Goal: Task Accomplishment & Management: Use online tool/utility

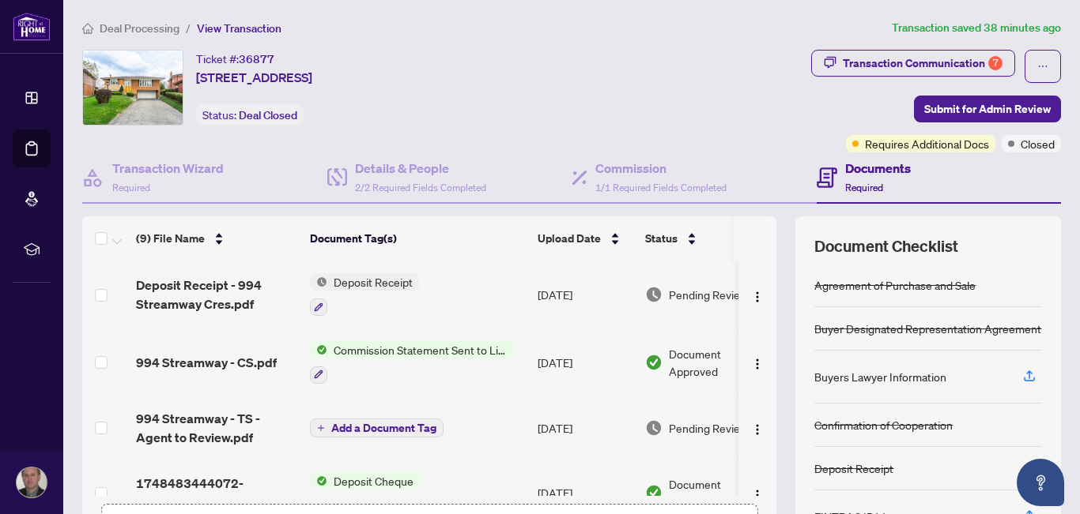
scroll to position [171, 0]
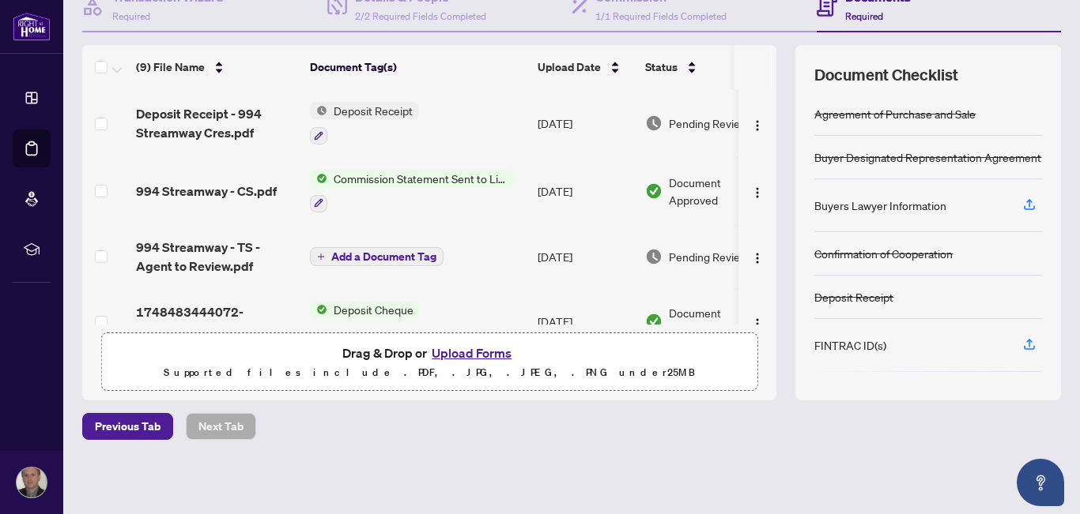
click at [450, 354] on button "Upload Forms" at bounding box center [471, 353] width 89 height 21
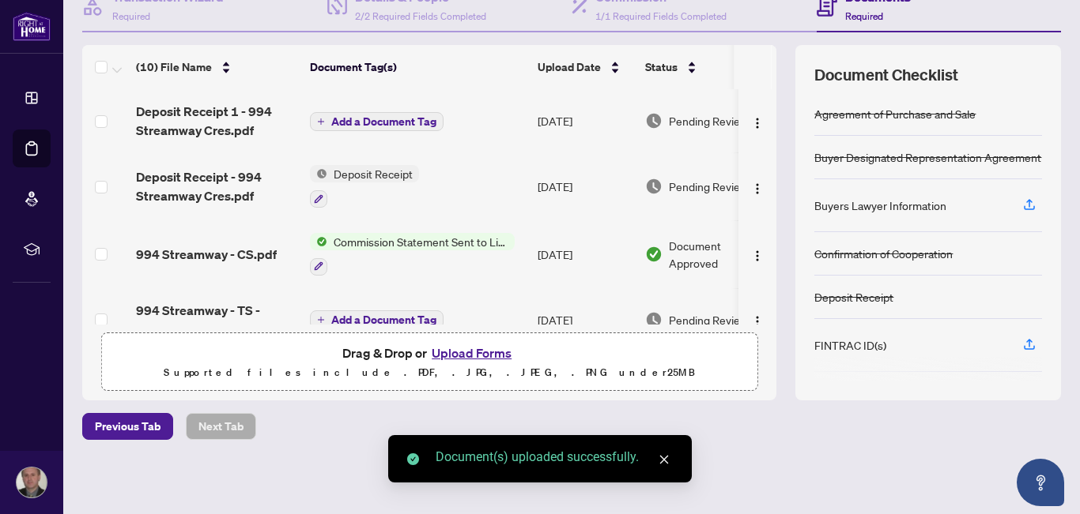
scroll to position [0, 0]
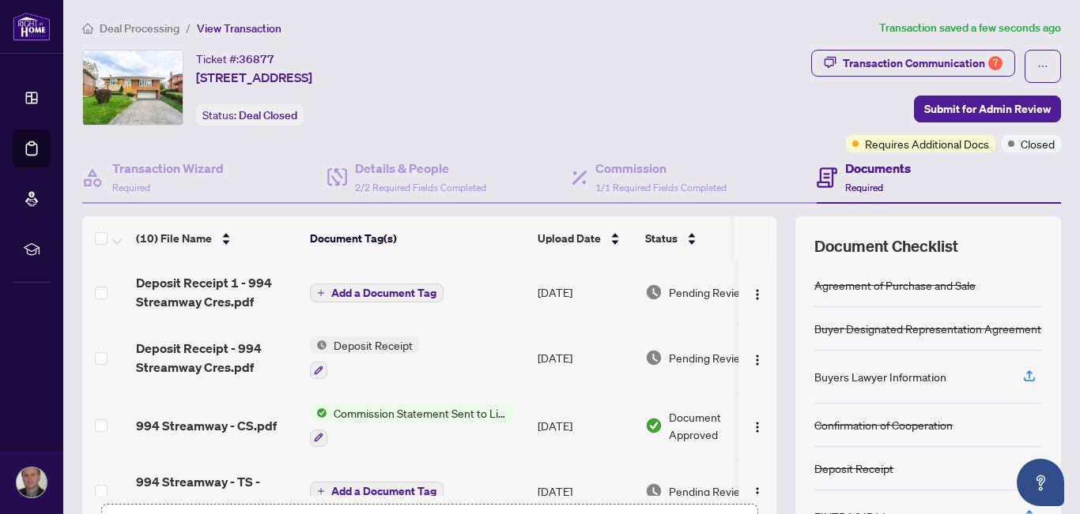
click at [375, 295] on span "Add a Document Tag" at bounding box center [383, 293] width 105 height 11
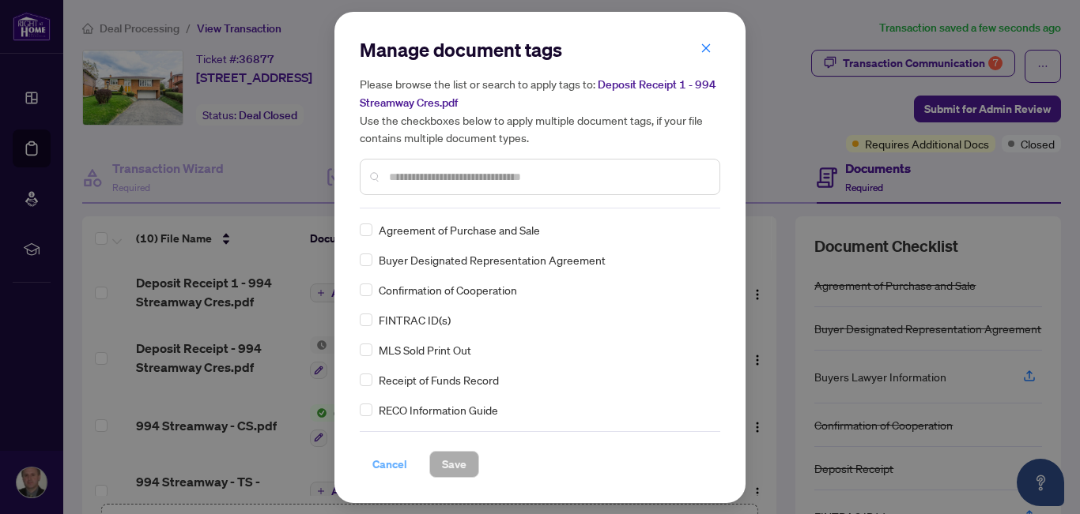
click at [386, 465] on span "Cancel" at bounding box center [389, 464] width 35 height 25
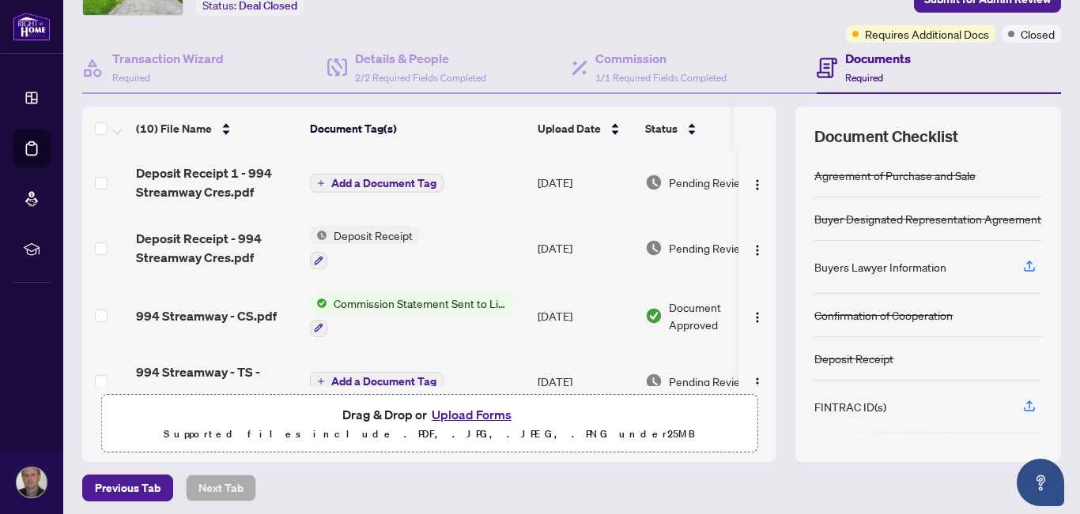
scroll to position [128, 0]
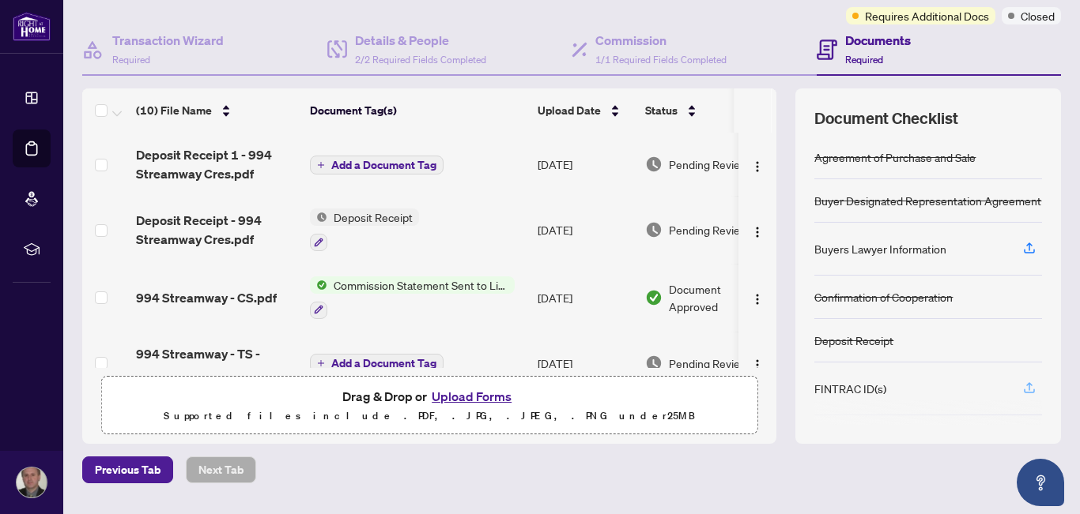
click at [1022, 389] on icon "button" at bounding box center [1029, 388] width 14 height 14
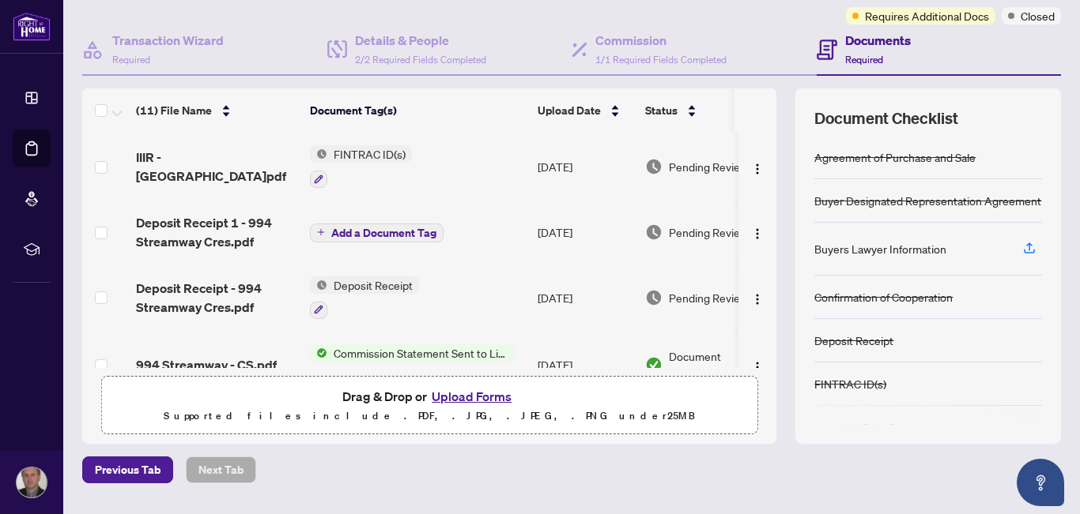
click at [473, 395] on button "Upload Forms" at bounding box center [471, 396] width 89 height 21
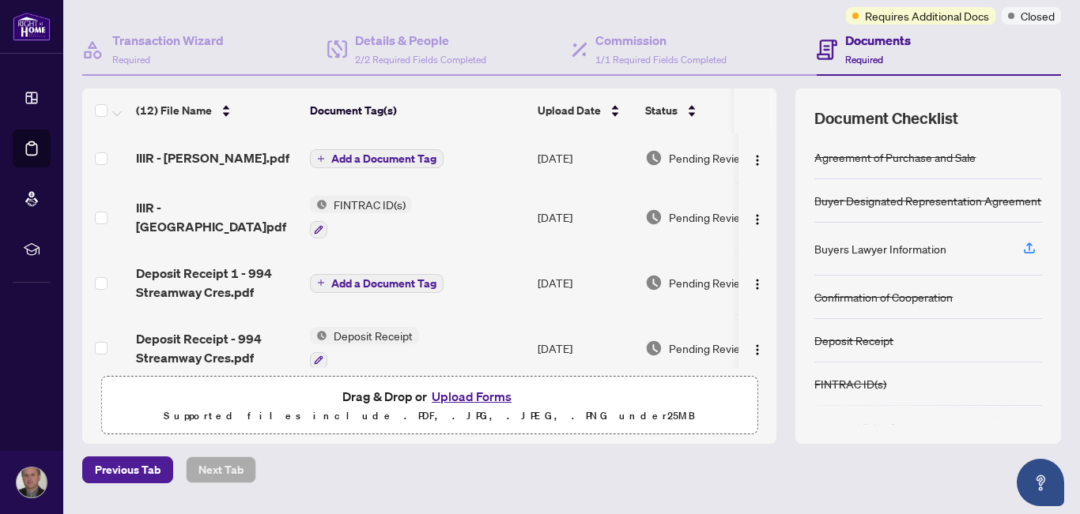
click at [361, 157] on span "Add a Document Tag" at bounding box center [383, 158] width 105 height 11
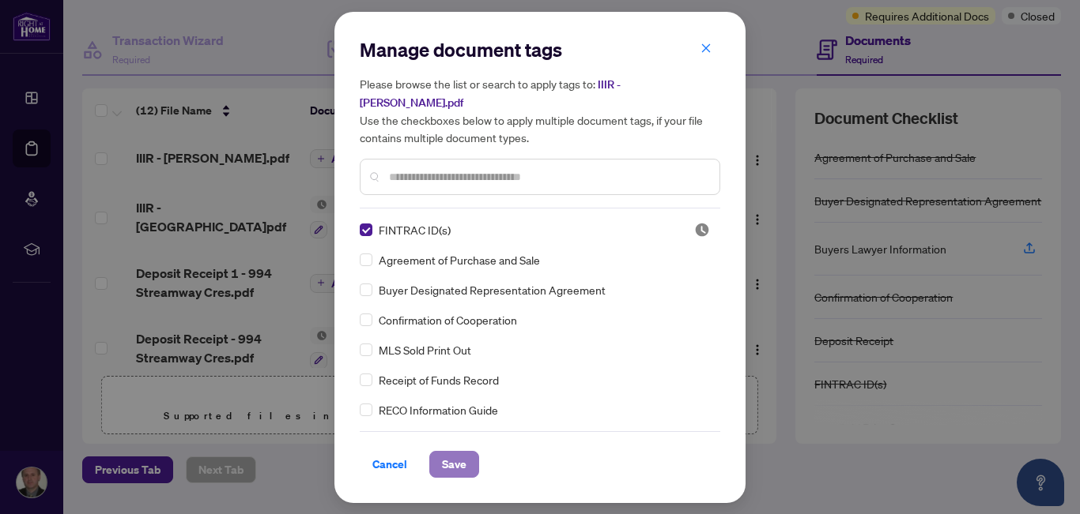
click at [465, 455] on span "Save" at bounding box center [454, 464] width 24 height 25
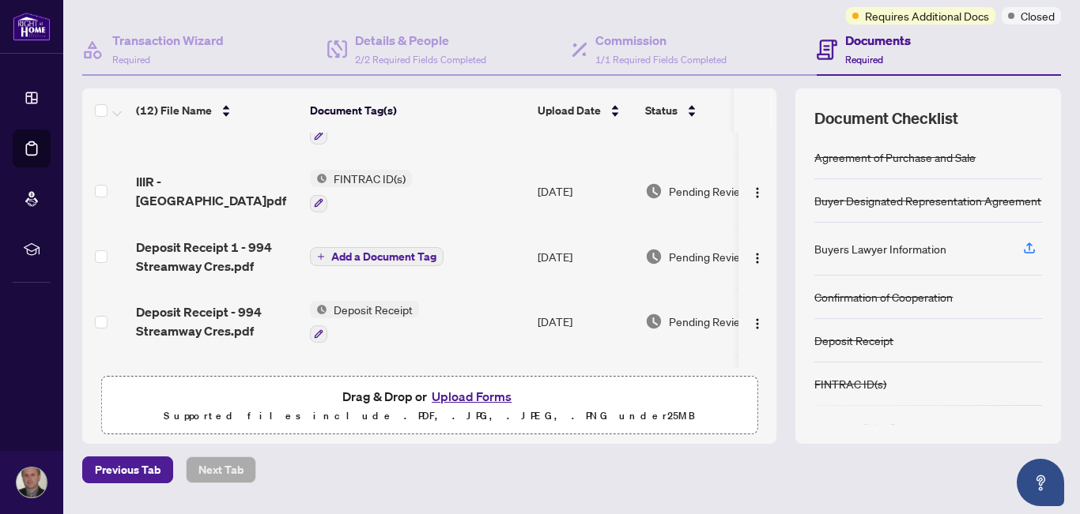
scroll to position [63, 0]
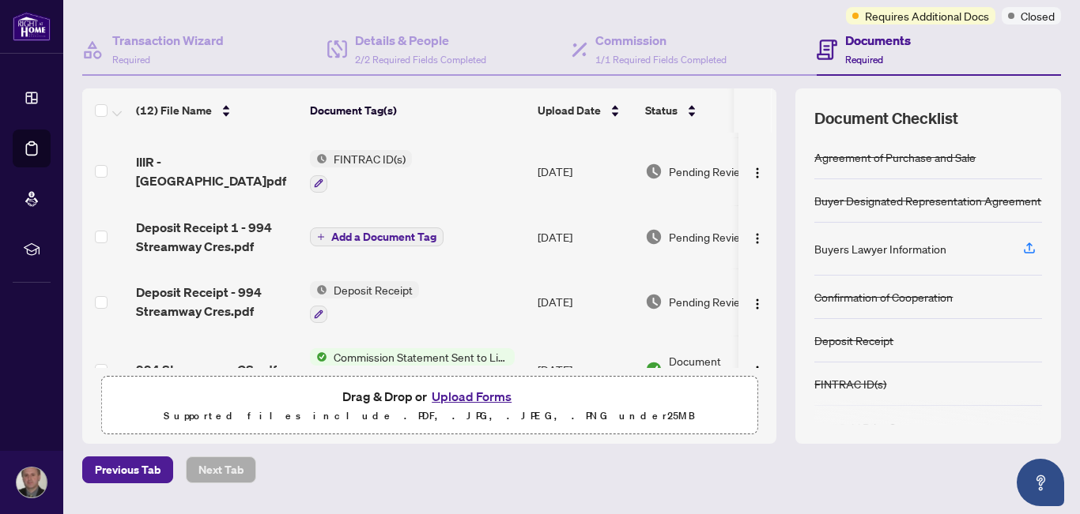
click at [378, 235] on span "Add a Document Tag" at bounding box center [383, 237] width 105 height 11
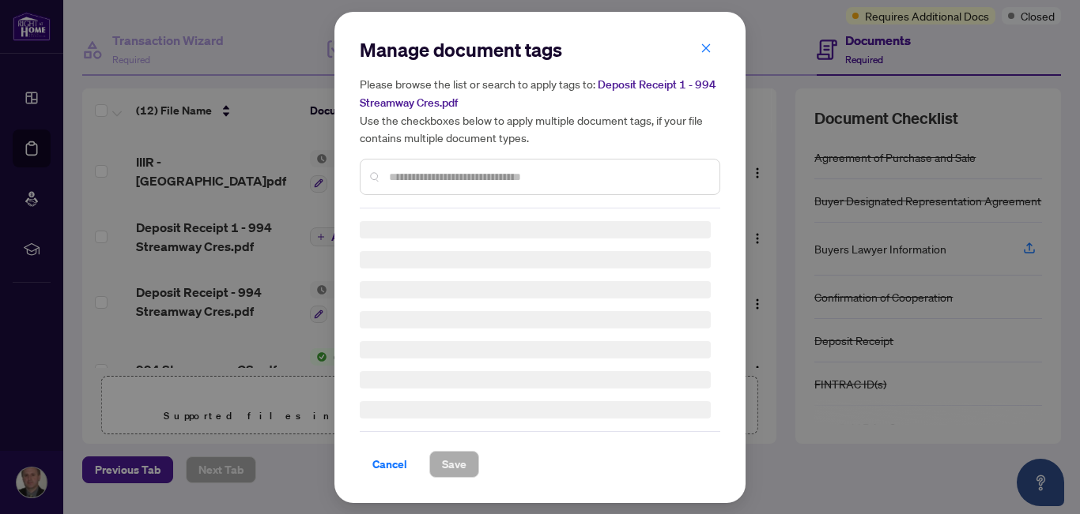
click at [488, 170] on input "text" at bounding box center [548, 176] width 318 height 17
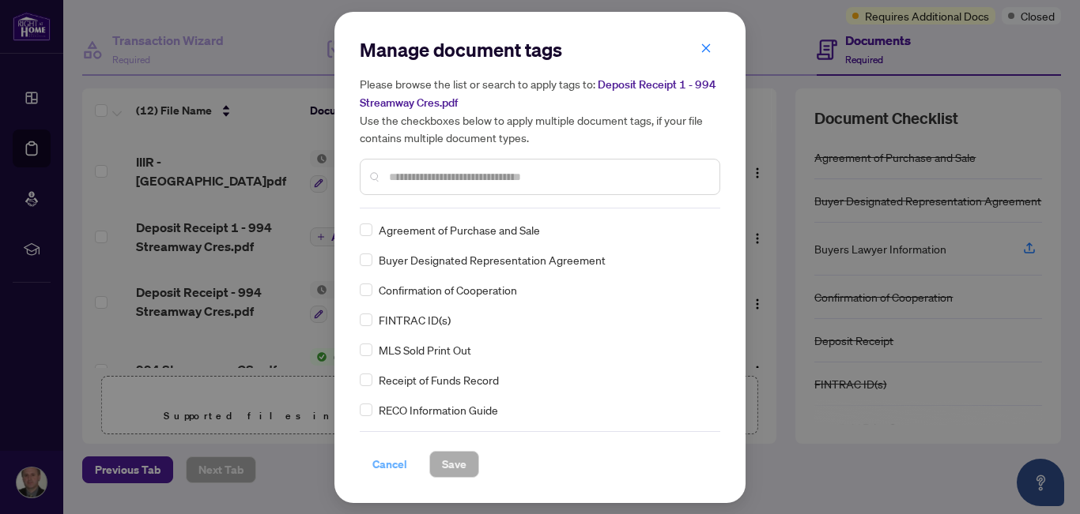
click at [385, 469] on span "Cancel" at bounding box center [389, 464] width 35 height 25
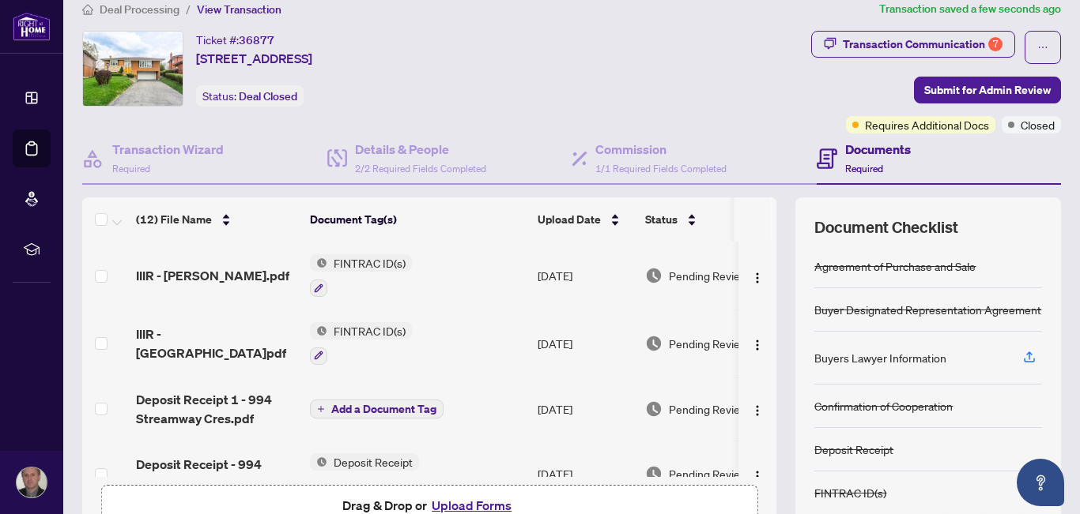
scroll to position [0, 0]
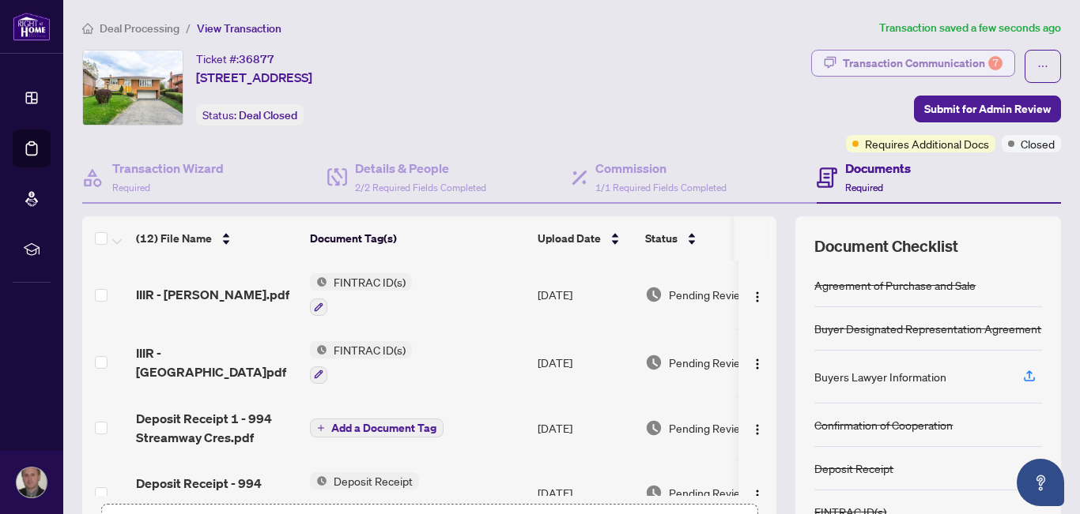
click at [915, 66] on div "Transaction Communication 7" at bounding box center [922, 63] width 160 height 25
type textarea "**********"
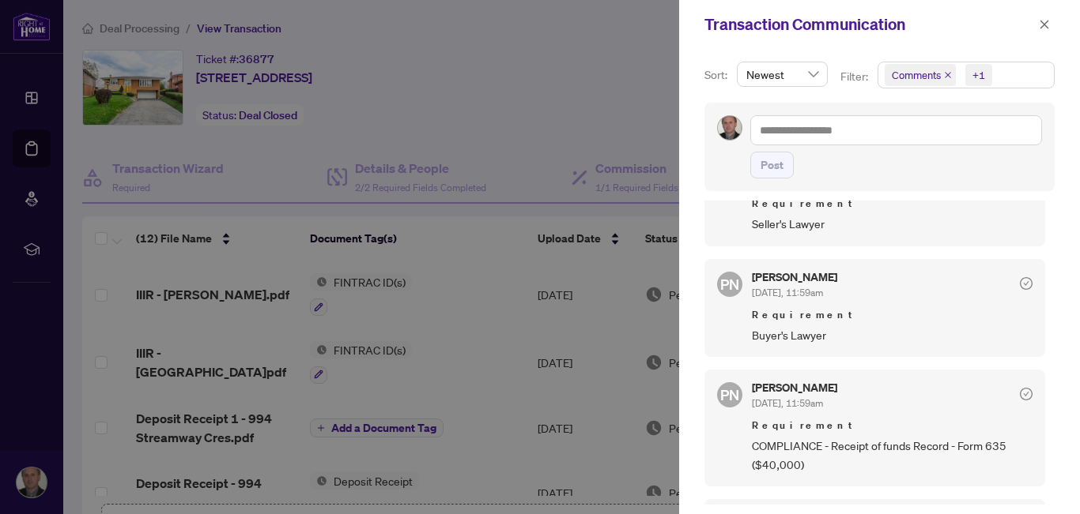
scroll to position [376, 0]
